Goal: Transaction & Acquisition: Purchase product/service

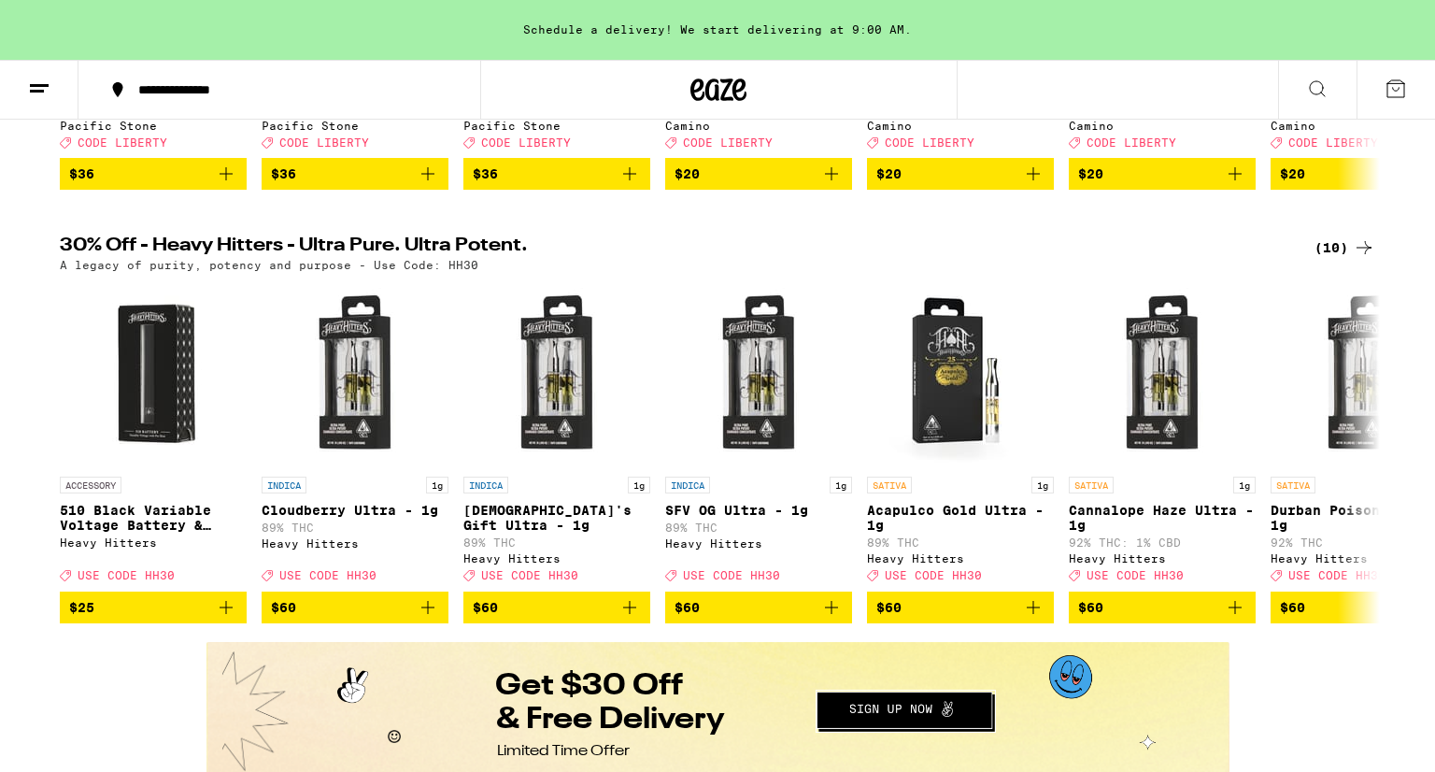
scroll to position [525, 0]
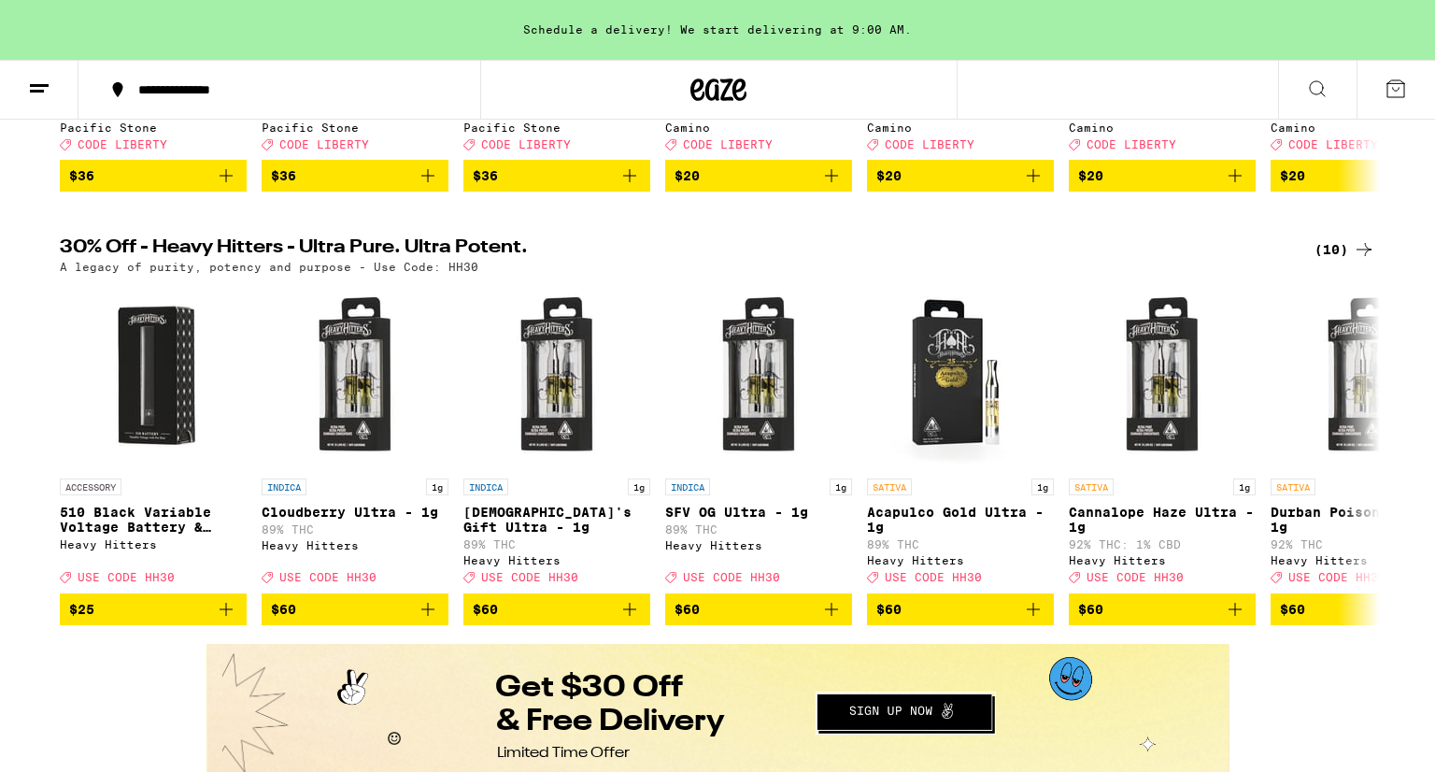
click at [1329, 88] on button at bounding box center [1317, 90] width 78 height 59
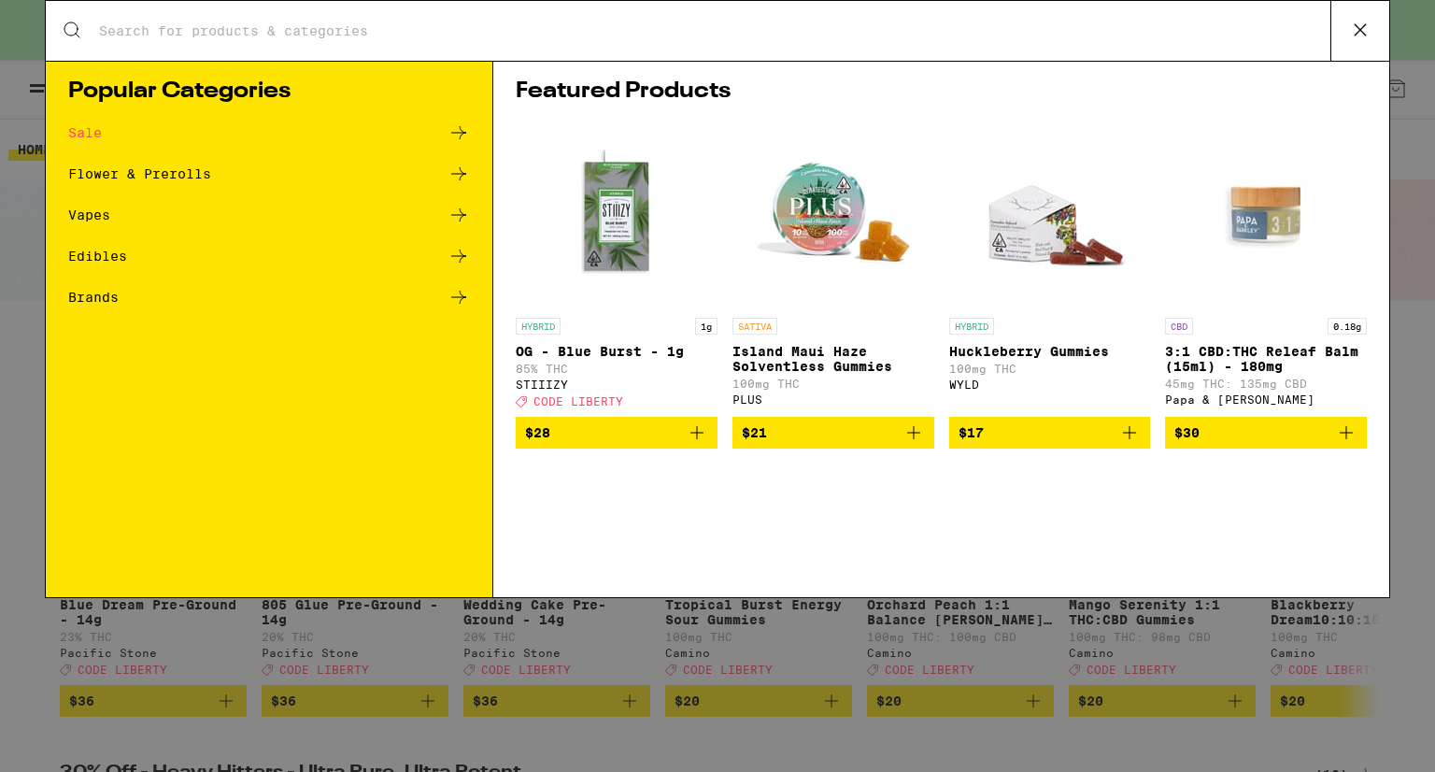
click at [277, 33] on input "Search for Products" at bounding box center [714, 30] width 1232 height 17
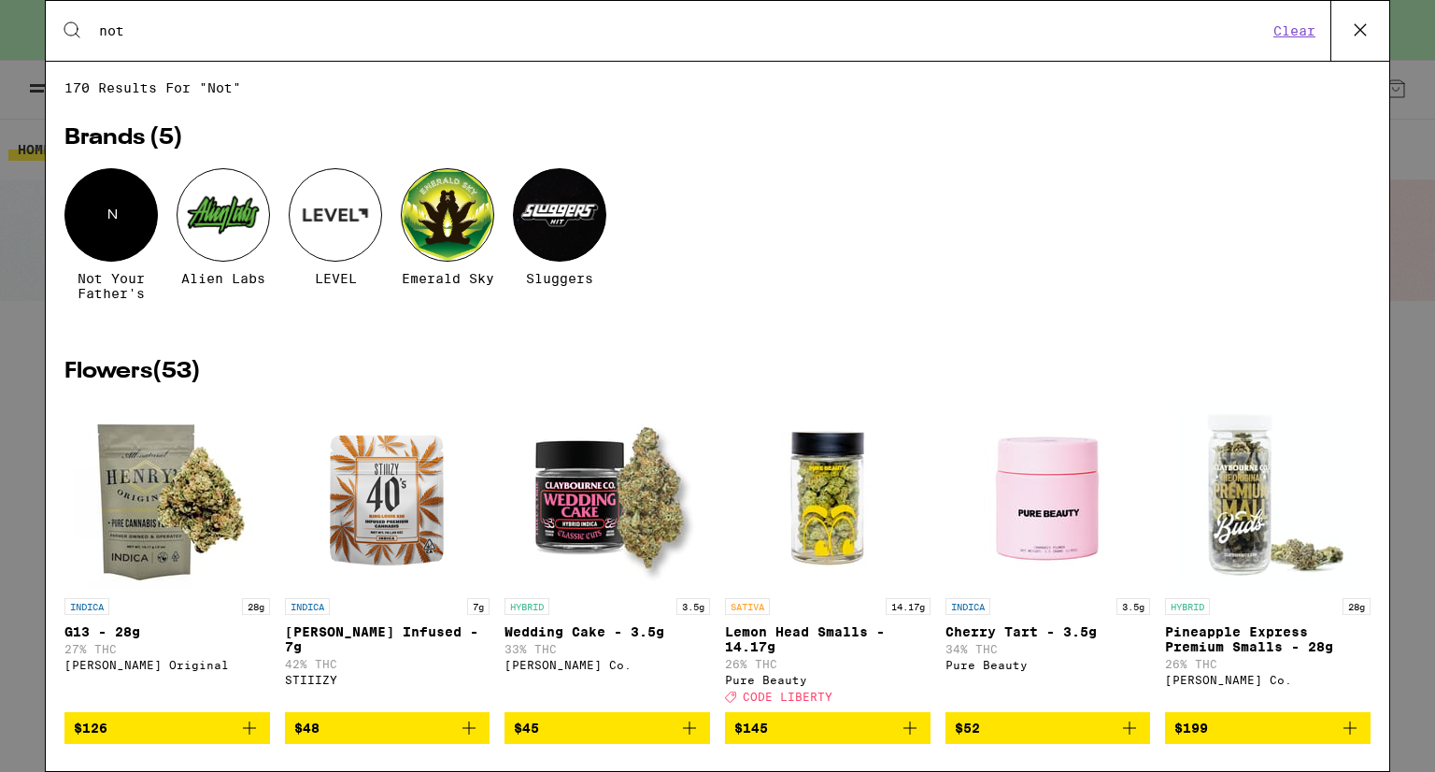
type input "not"
click at [110, 214] on div "N" at bounding box center [110, 214] width 93 height 93
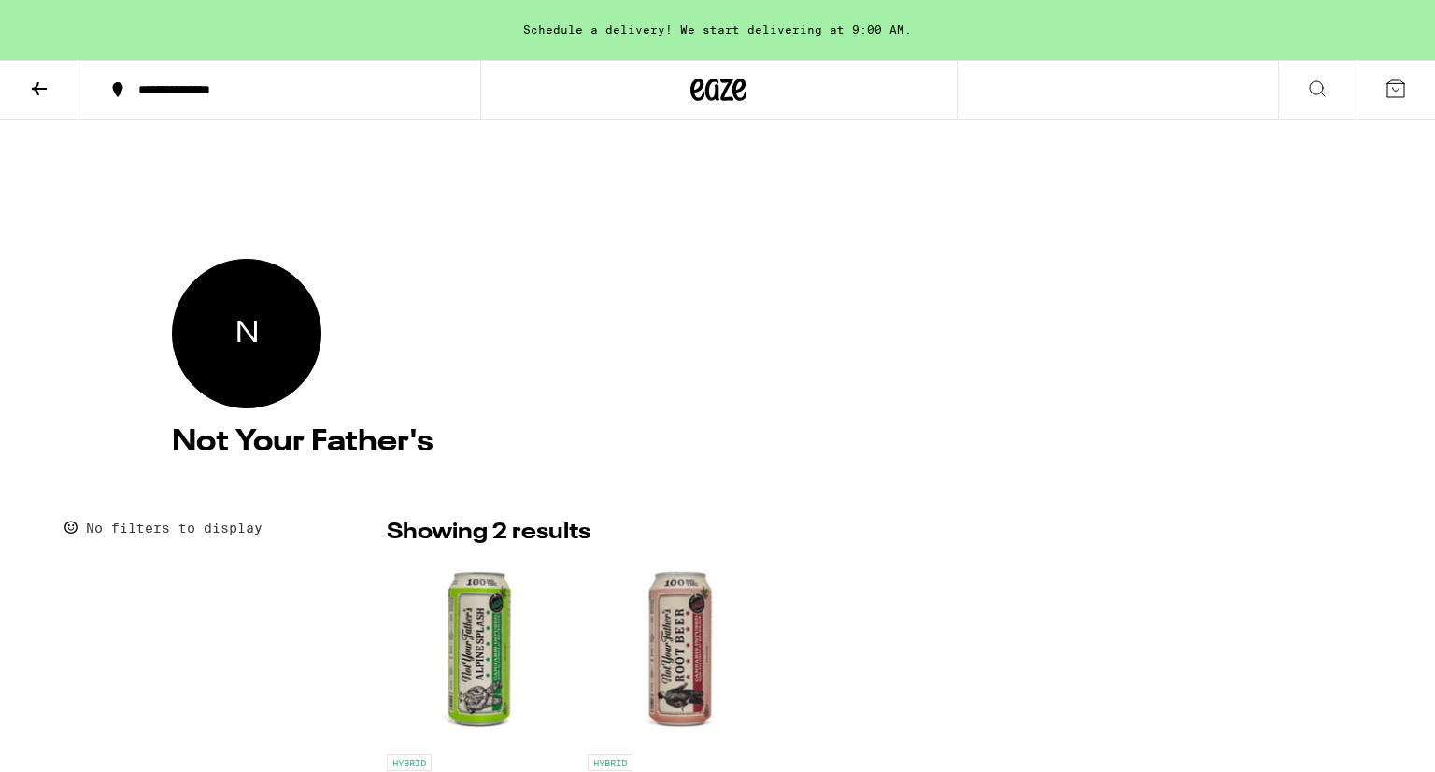
scroll to position [30, 0]
